Goal: Transaction & Acquisition: Purchase product/service

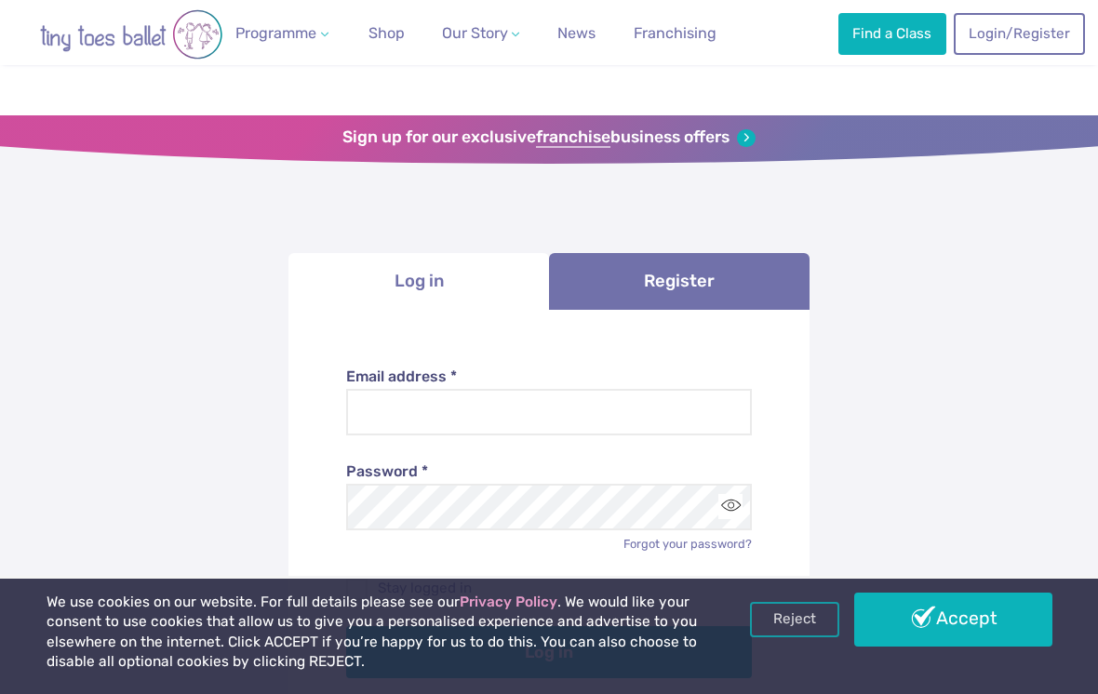
scroll to position [231, 0]
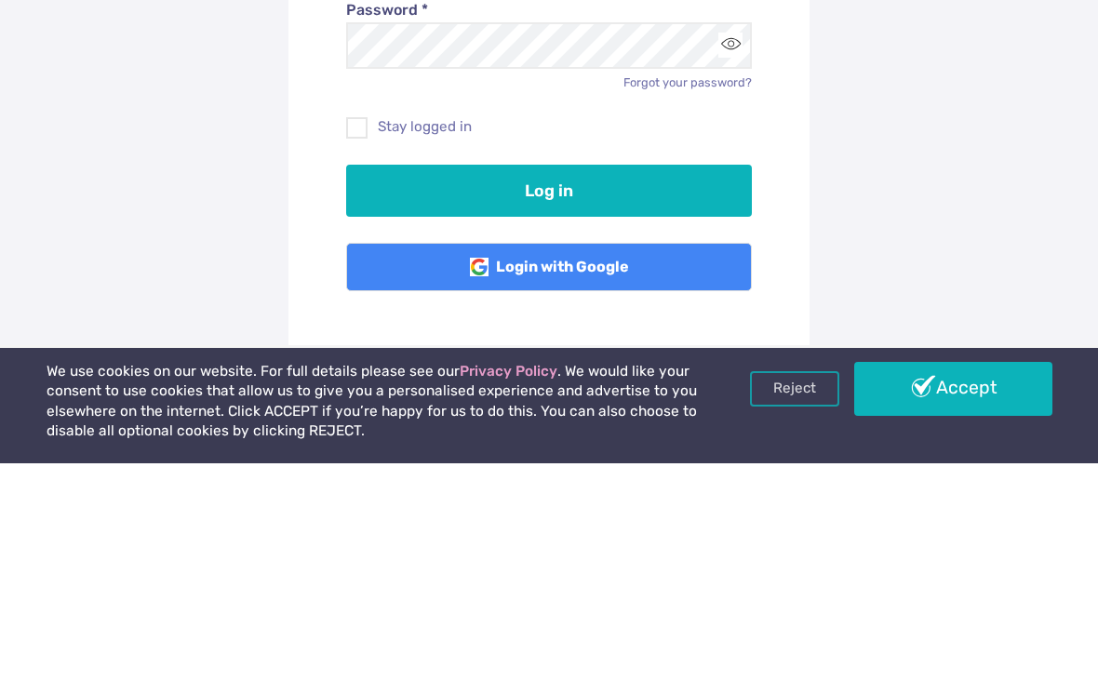
type input "**********"
click at [549, 418] on button "Log in" at bounding box center [549, 421] width 407 height 52
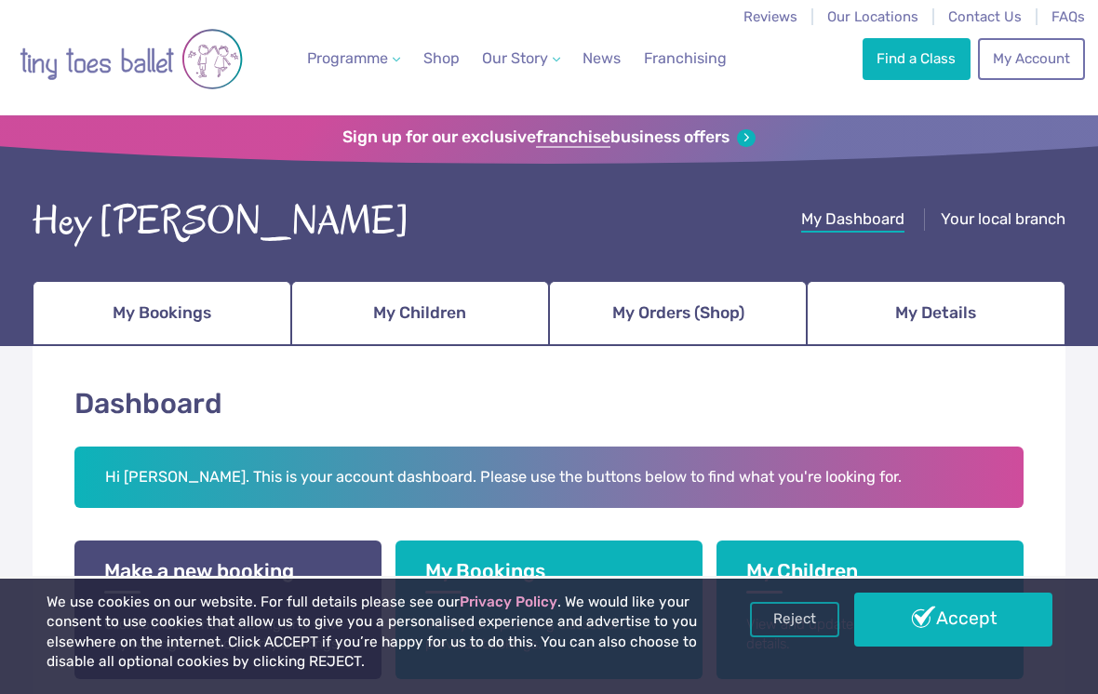
click at [204, 305] on span "My Bookings" at bounding box center [162, 313] width 99 height 33
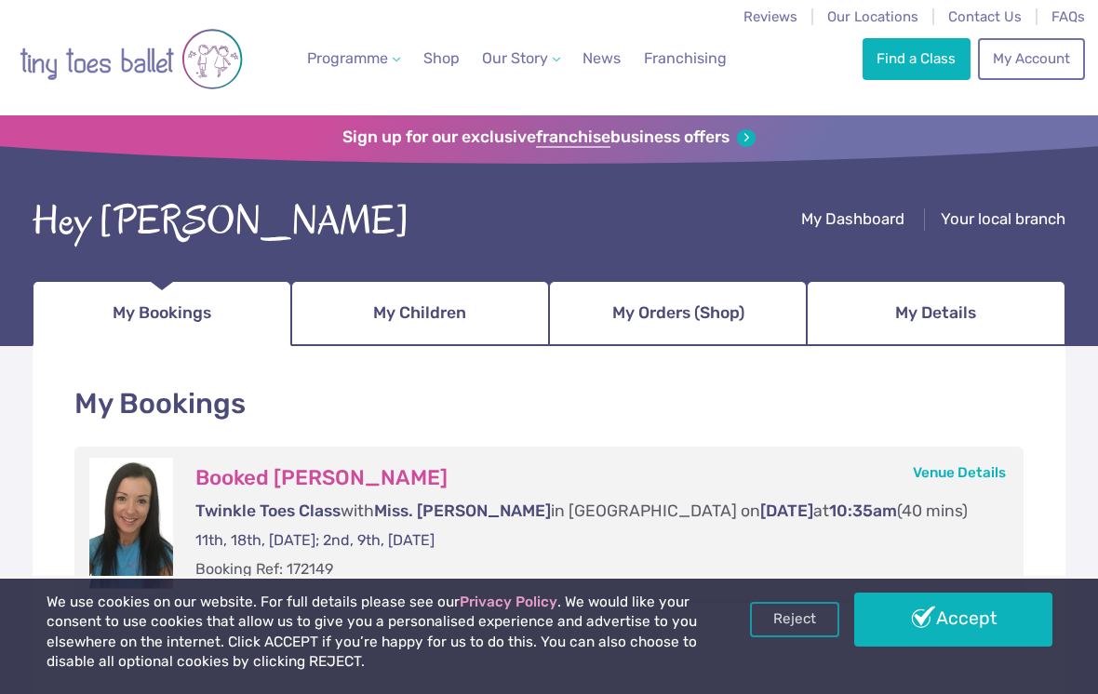
click at [794, 620] on link "Reject" at bounding box center [794, 619] width 89 height 35
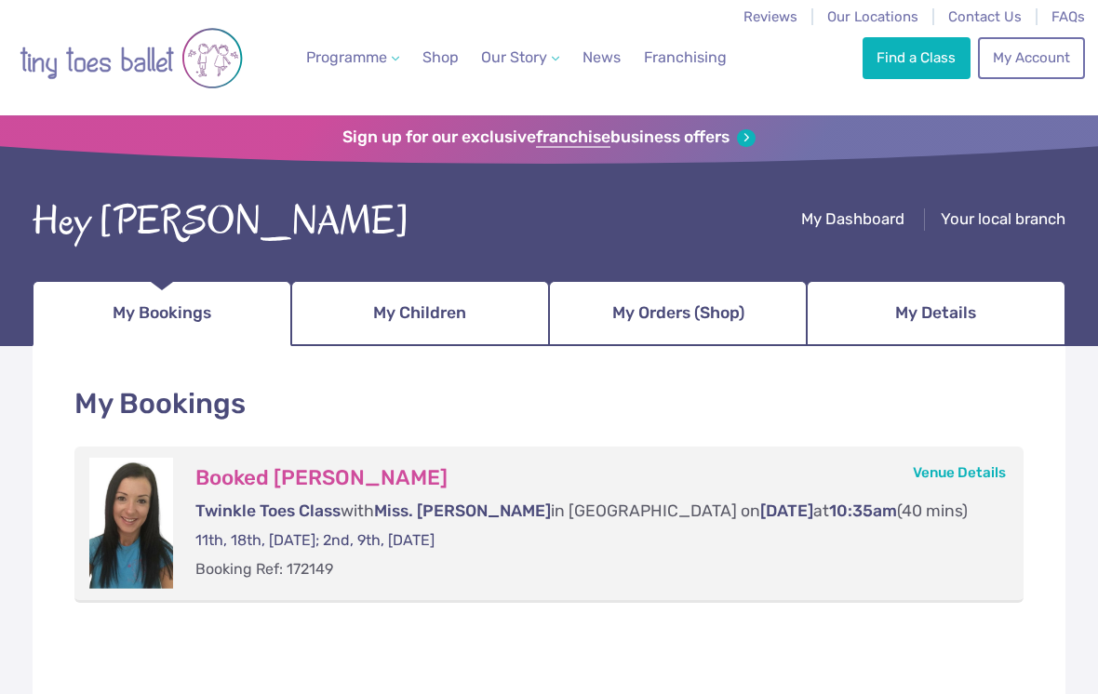
scroll to position [4, 0]
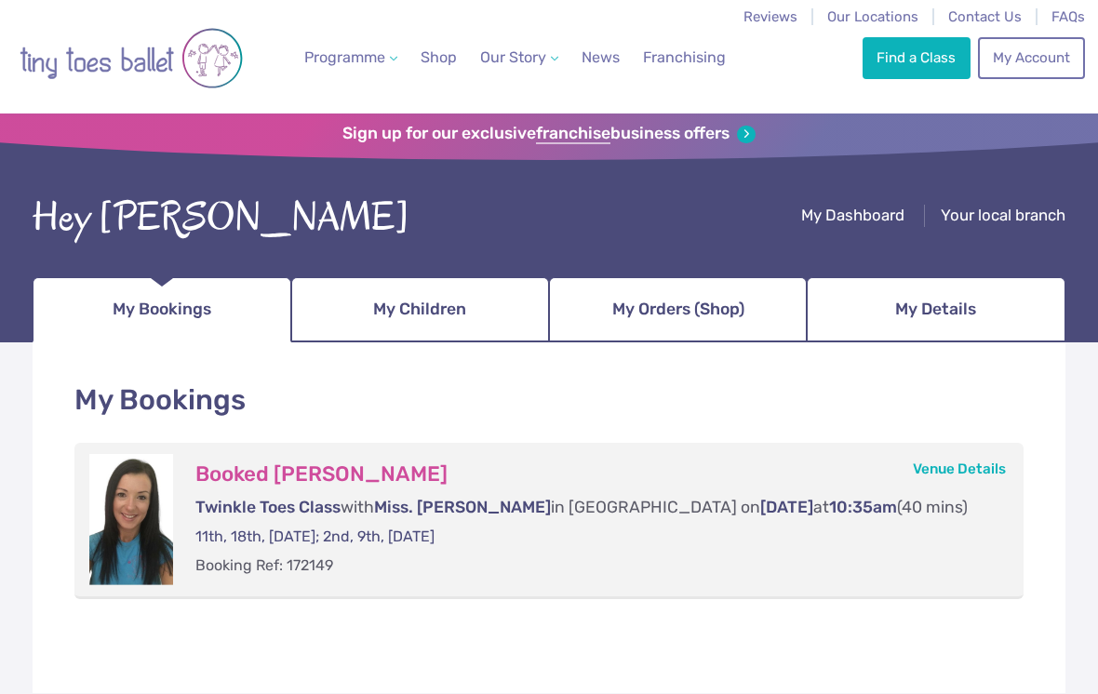
click at [478, 325] on link "My Children" at bounding box center [420, 309] width 258 height 65
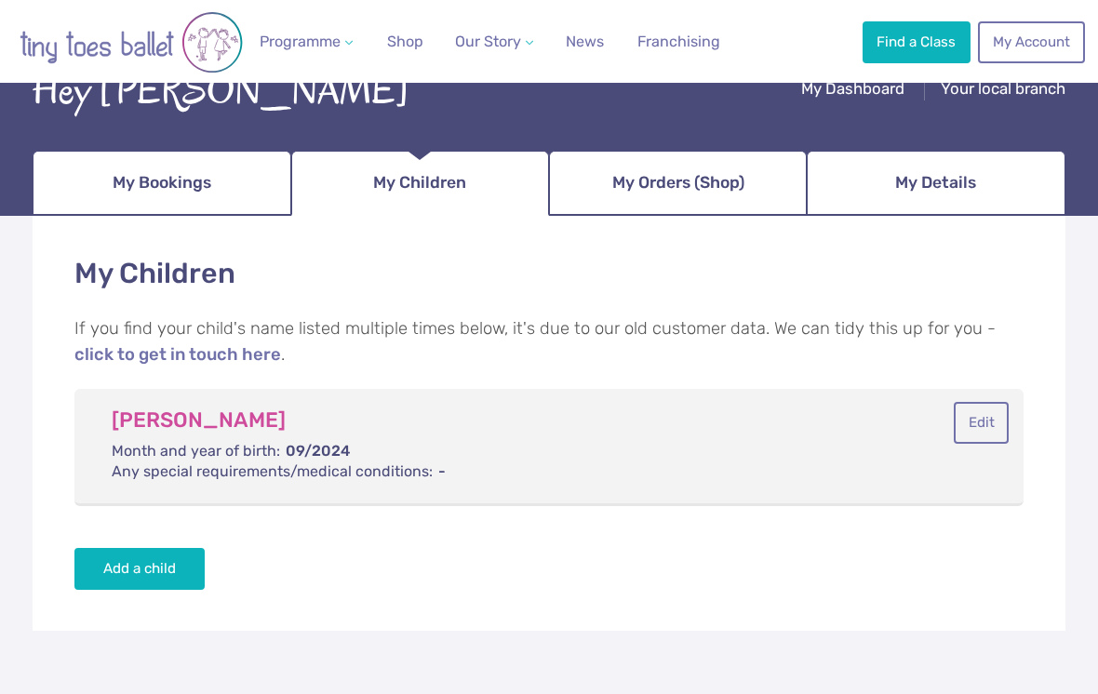
scroll to position [44, 0]
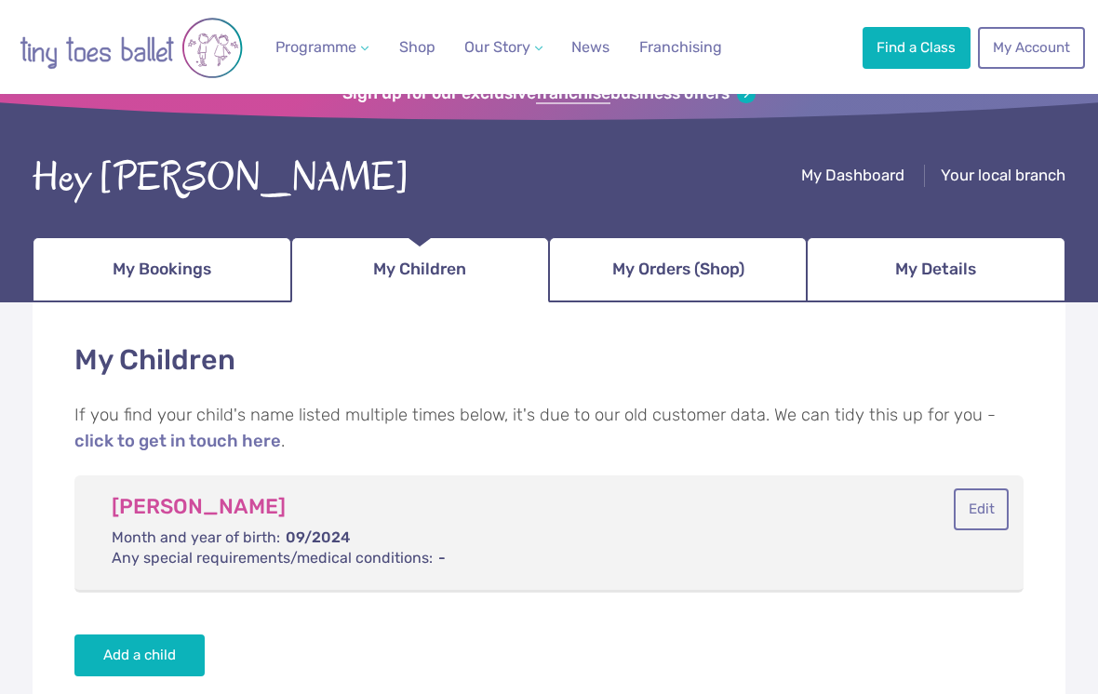
click at [687, 273] on span "My Orders (Shop)" at bounding box center [678, 269] width 132 height 33
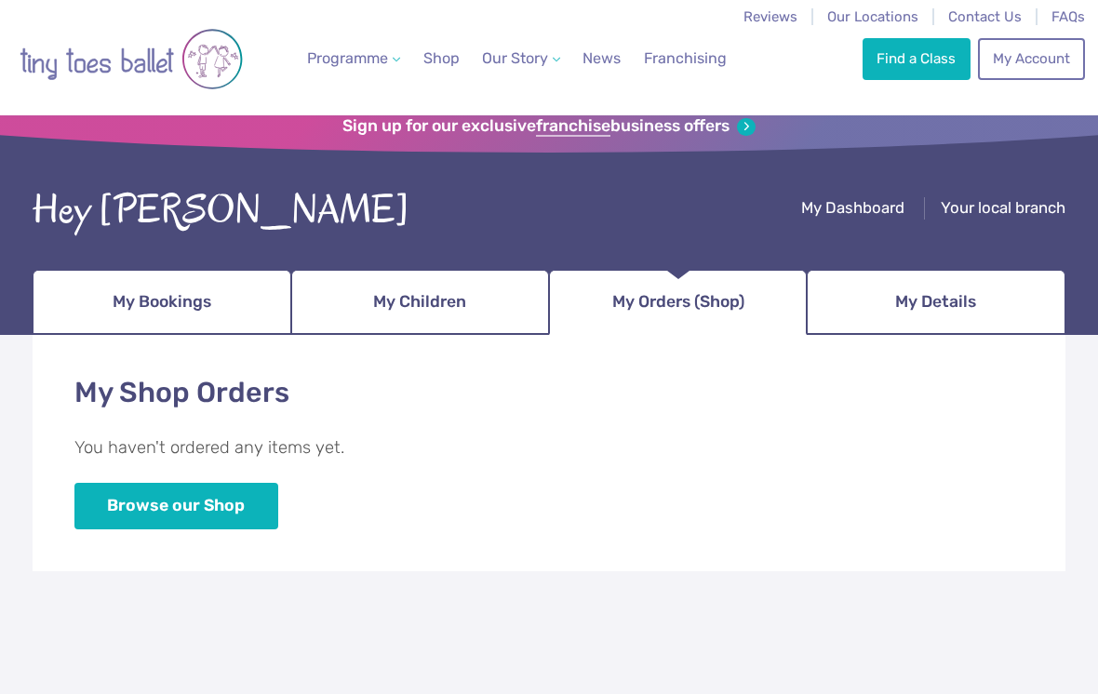
scroll to position [12, 0]
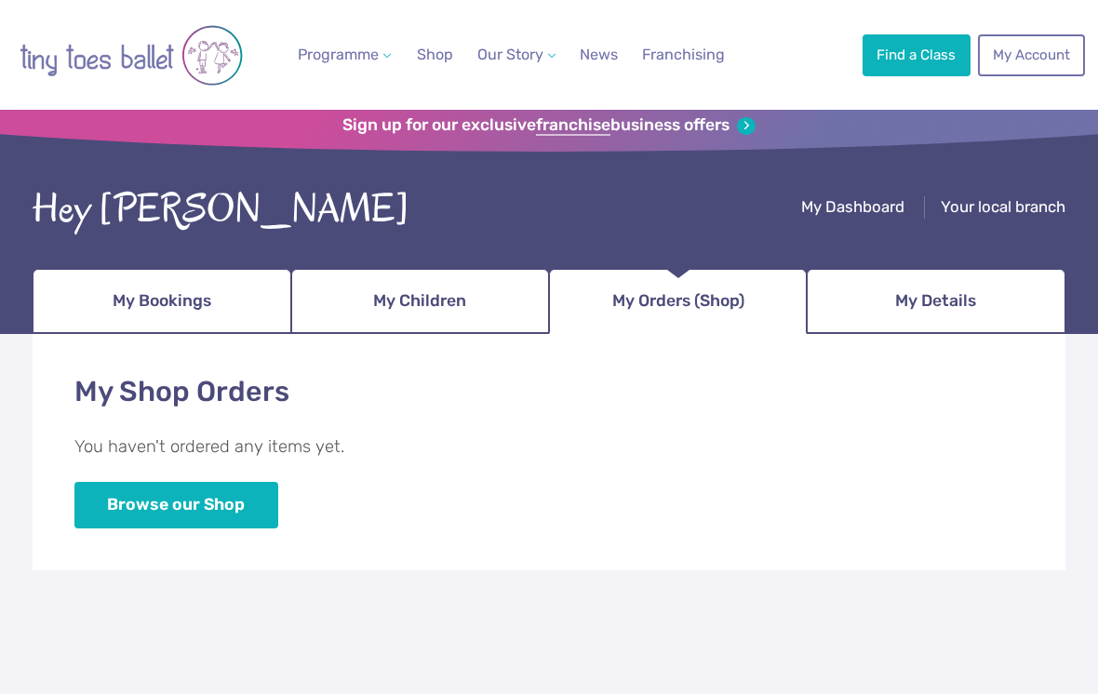
click at [218, 509] on link "Browse our Shop" at bounding box center [176, 505] width 204 height 47
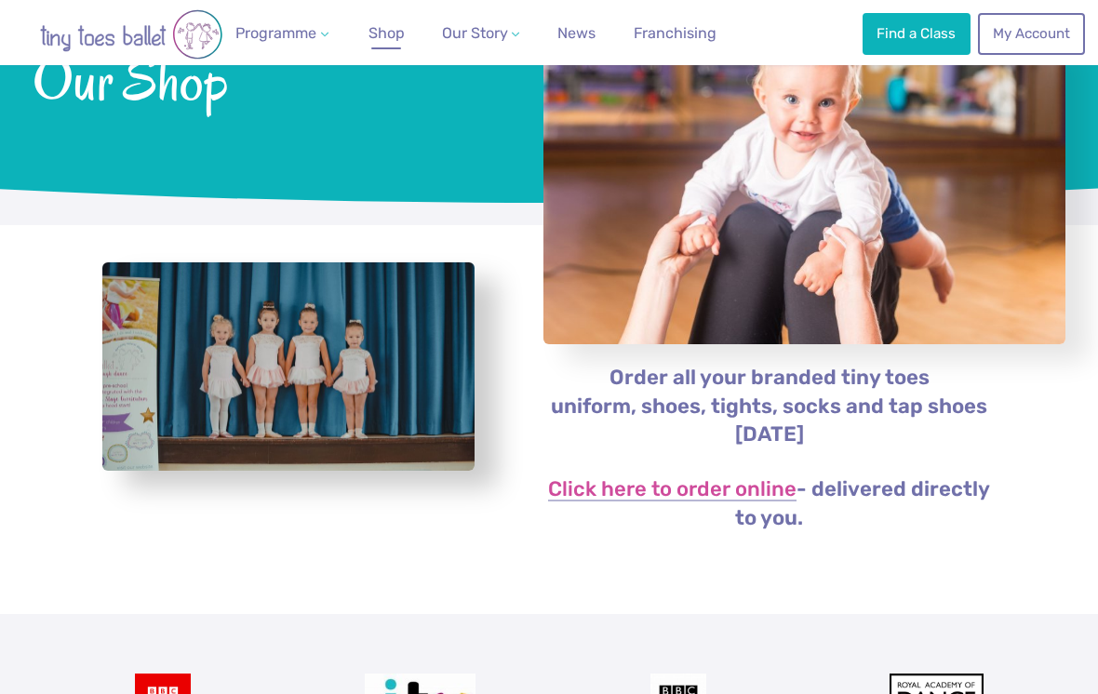
scroll to position [173, 0]
click at [674, 485] on link "Click here to order online" at bounding box center [672, 491] width 248 height 22
